Goal: Information Seeking & Learning: Learn about a topic

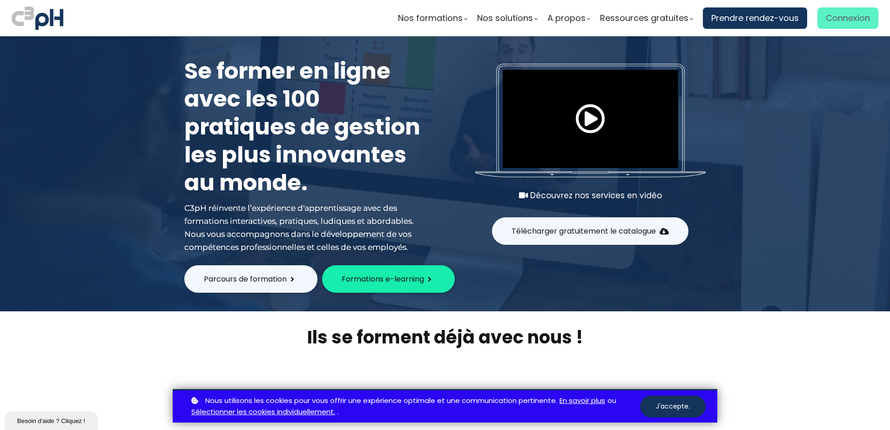
click at [831, 23] on span "Connexion" at bounding box center [848, 18] width 44 height 14
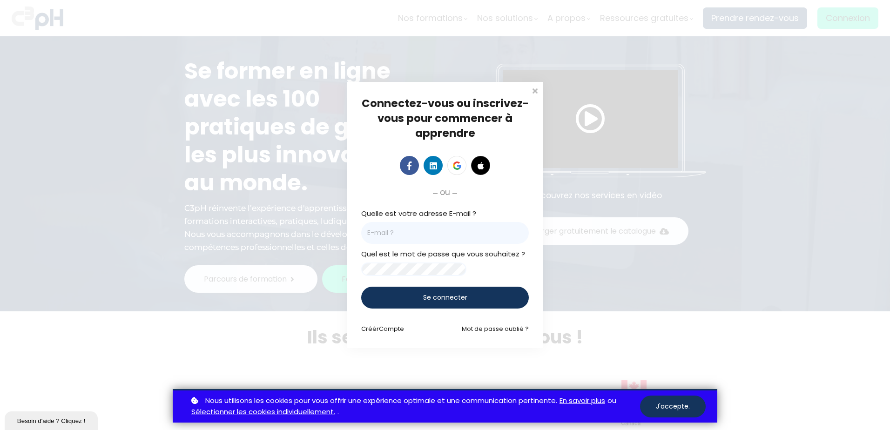
click at [480, 236] on input "email" at bounding box center [445, 233] width 168 height 22
type input "katherine.ruel-dumais@et.eurofinsca.com"
click at [462, 298] on span "Se connecter" at bounding box center [445, 298] width 44 height 10
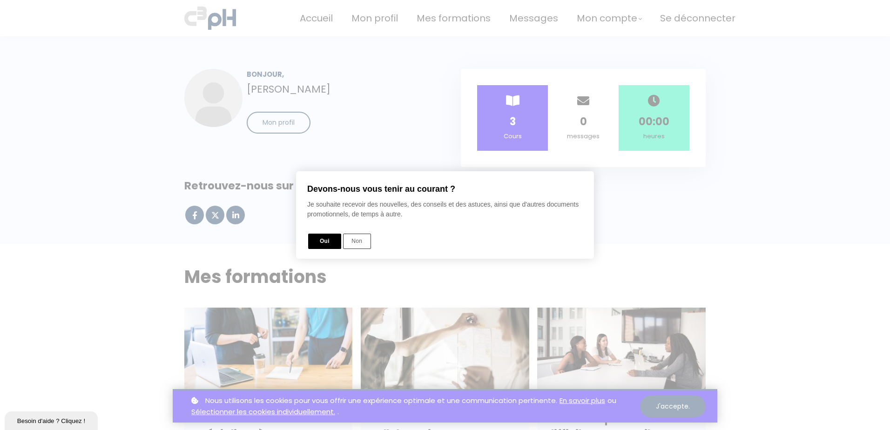
click at [328, 244] on button "Oui" at bounding box center [324, 241] width 33 height 15
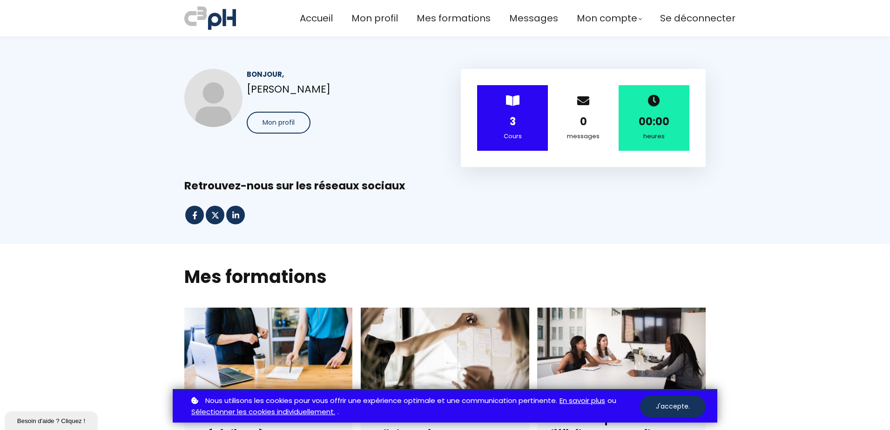
click at [295, 125] on button "Mon profil" at bounding box center [279, 123] width 64 height 22
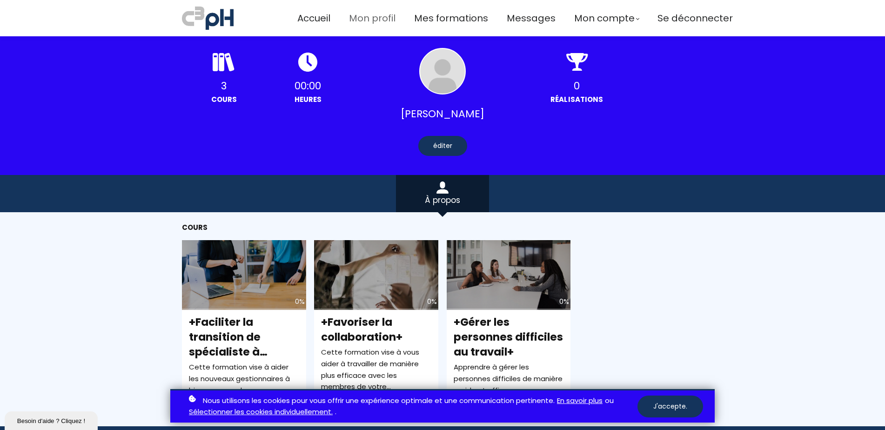
click at [376, 15] on span "Mon profil" at bounding box center [372, 18] width 47 height 15
click at [630, 17] on div "Mon compte" at bounding box center [606, 18] width 65 height 15
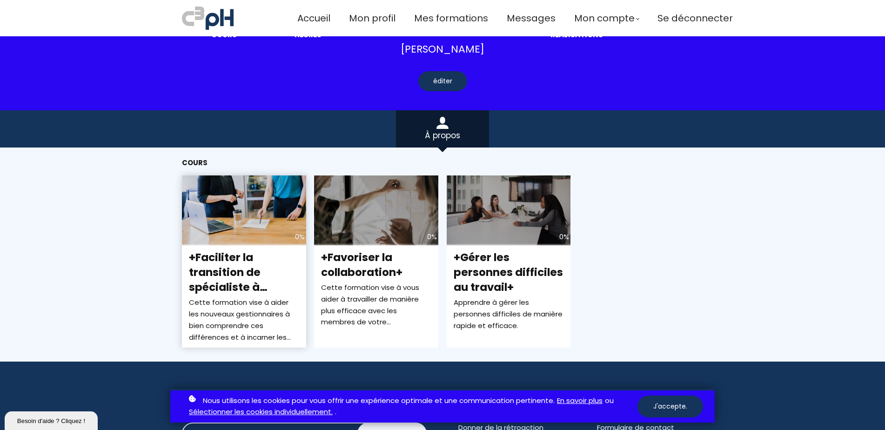
scroll to position [93, 0]
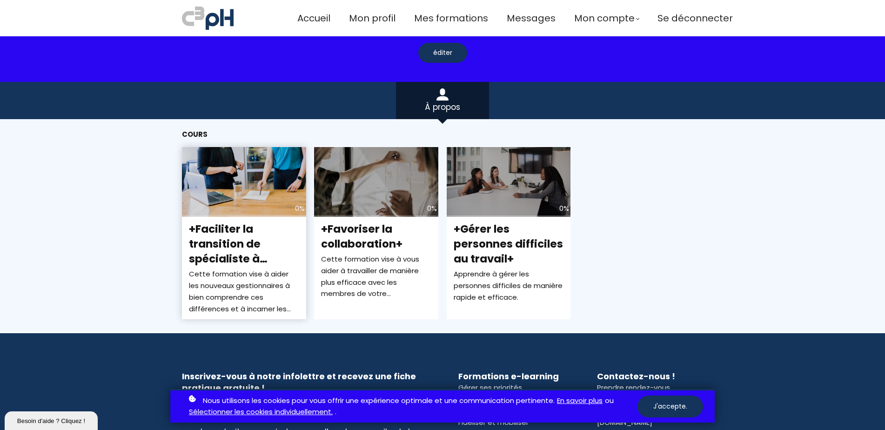
click at [260, 202] on div "0%" at bounding box center [244, 182] width 124 height 70
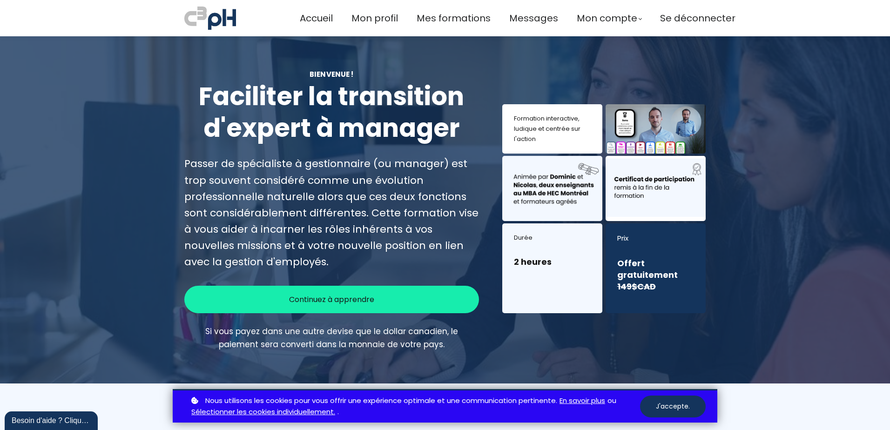
click at [675, 411] on button "J'accepte." at bounding box center [673, 407] width 66 height 22
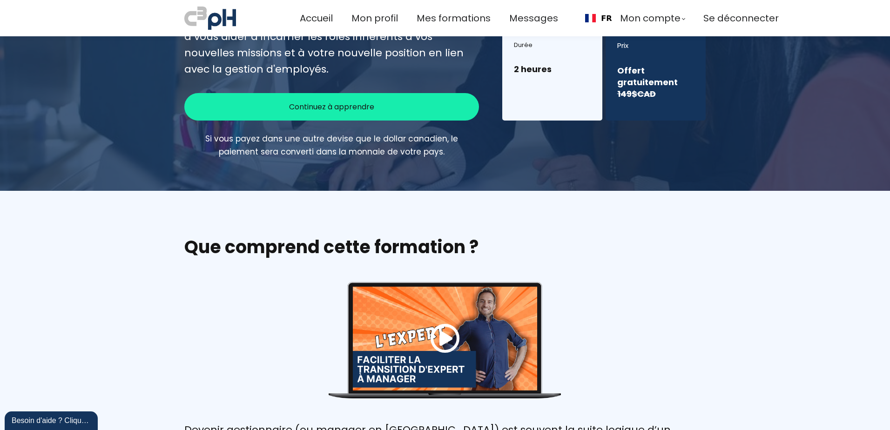
scroll to position [186, 0]
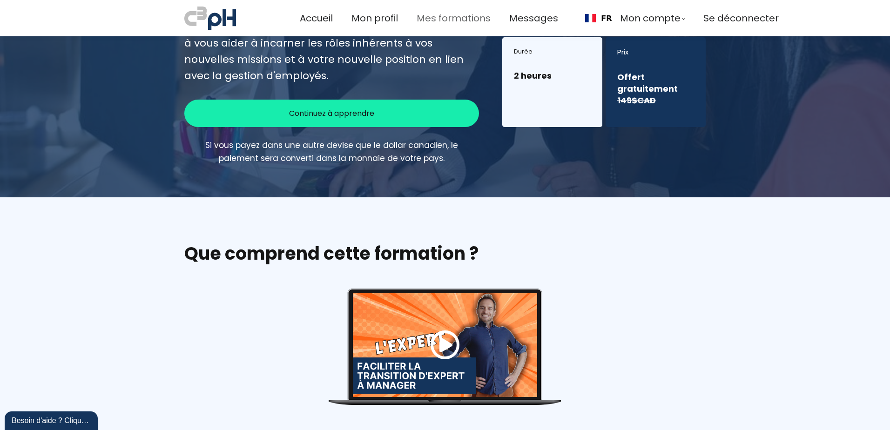
click at [458, 17] on span "Mes formations" at bounding box center [454, 18] width 74 height 15
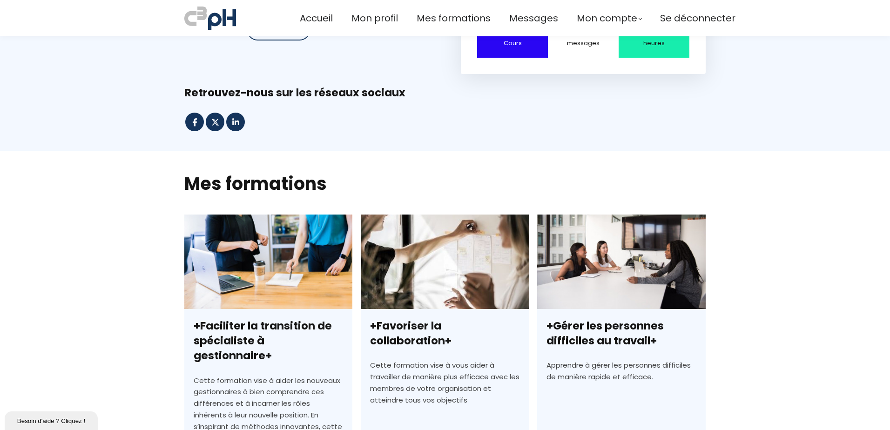
scroll to position [233, 0]
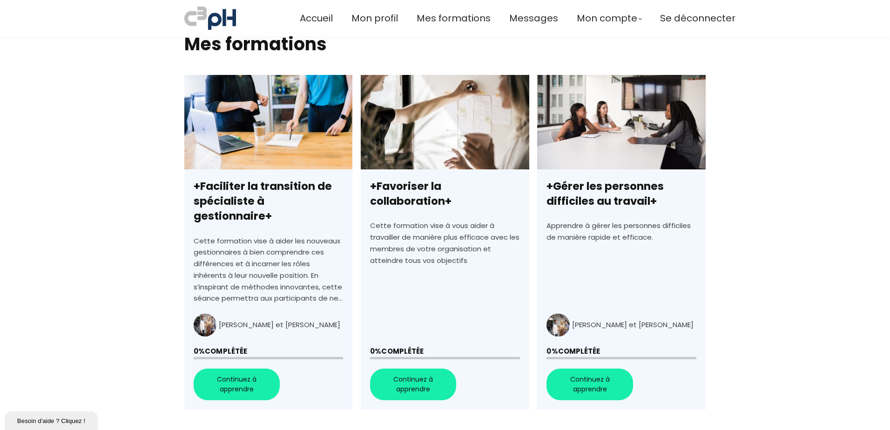
click at [256, 364] on link "+Faciliter la transition de spécialiste à gestionnaire+" at bounding box center [268, 242] width 168 height 335
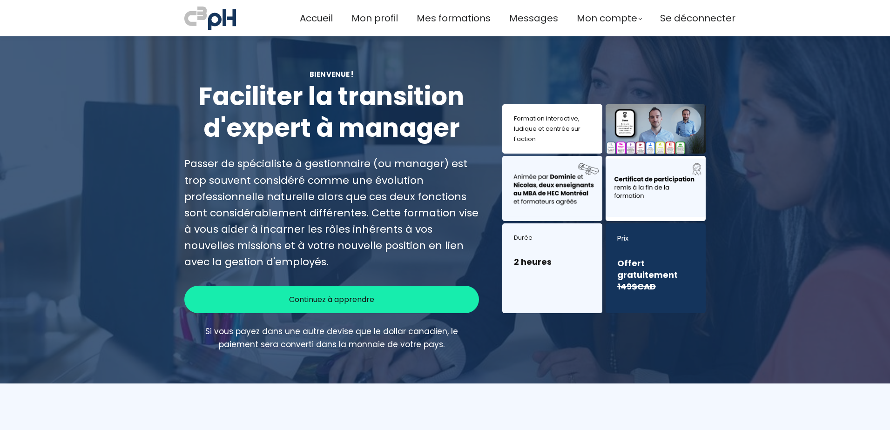
click at [371, 301] on span "Continuez à apprendre" at bounding box center [331, 300] width 85 height 12
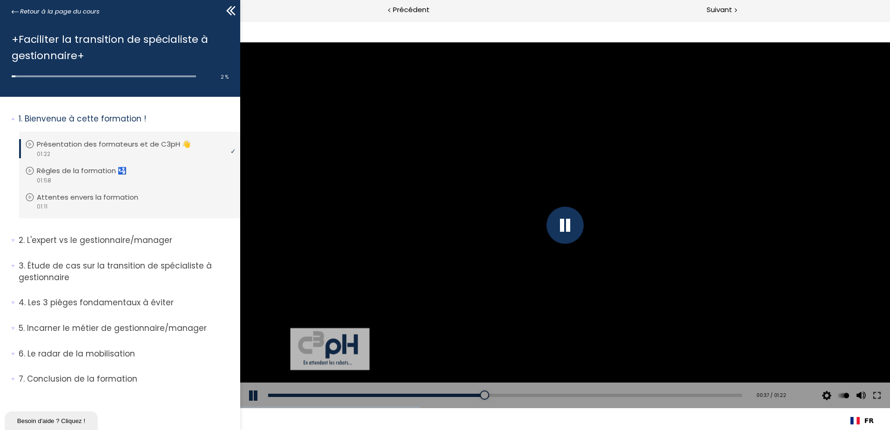
click at [253, 401] on button at bounding box center [254, 396] width 28 height 26
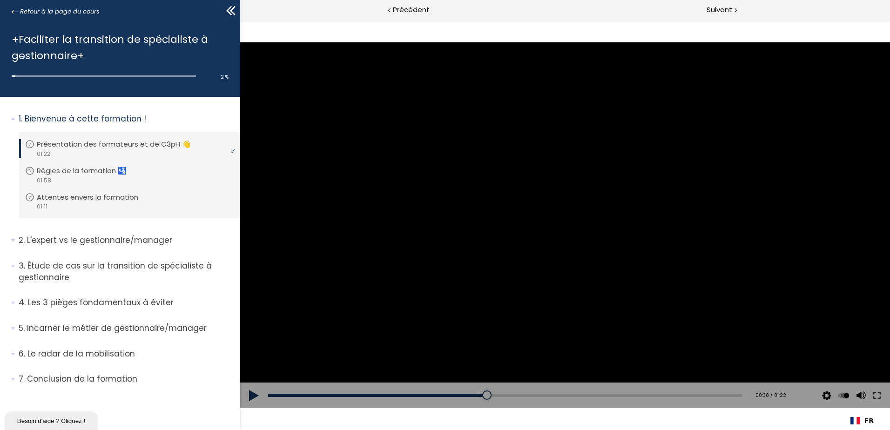
click at [247, 401] on button at bounding box center [254, 396] width 28 height 26
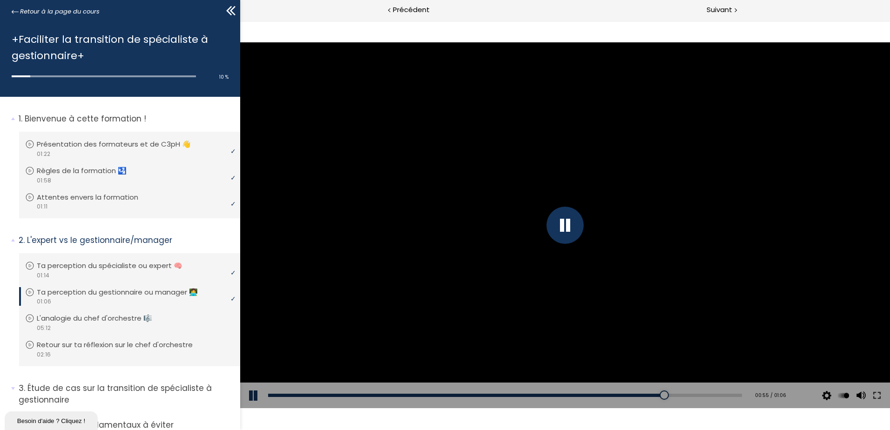
drag, startPoint x: 253, startPoint y: 400, endPoint x: 291, endPoint y: 381, distance: 42.3
click at [253, 400] on button at bounding box center [254, 396] width 28 height 26
